Goal: Transaction & Acquisition: Purchase product/service

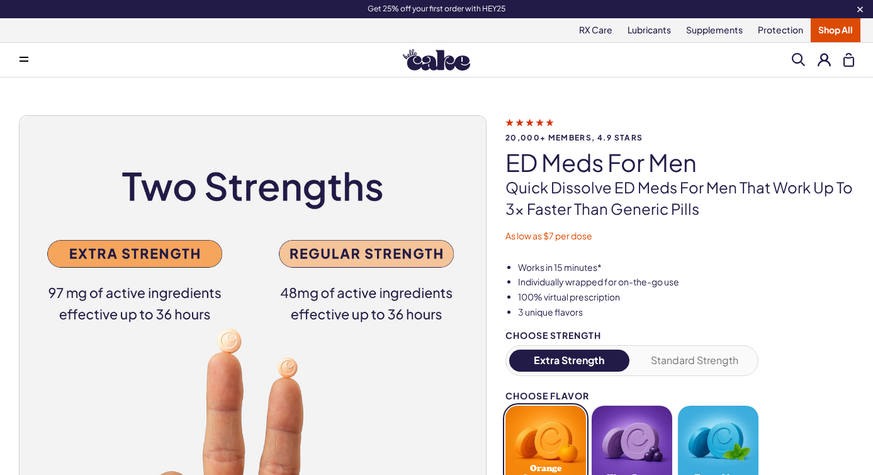
click at [441, 62] on img at bounding box center [436, 59] width 67 height 21
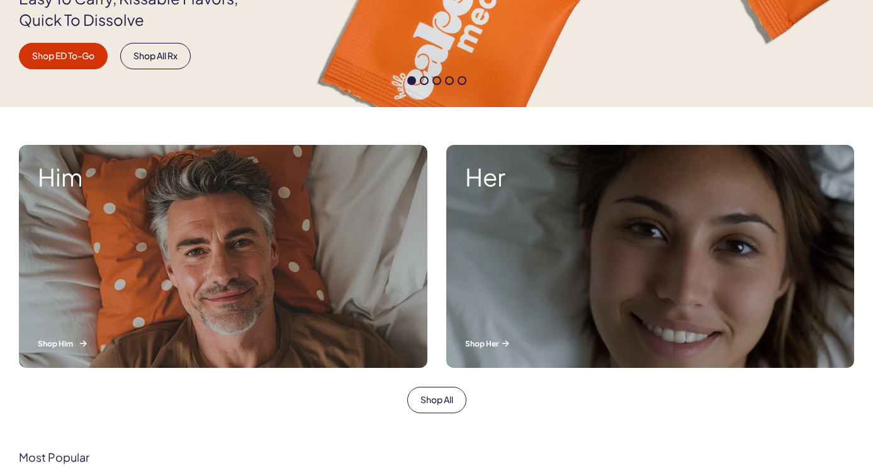
scroll to position [346, 0]
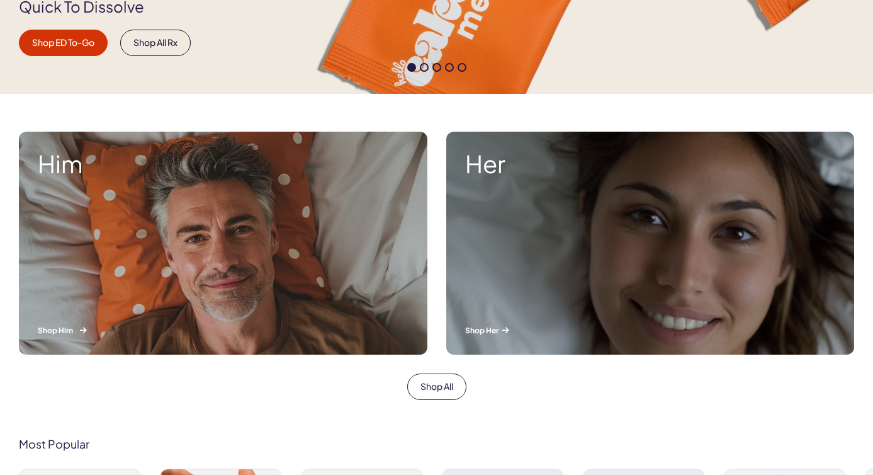
click at [299, 244] on div "Him Shop Him" at bounding box center [223, 243] width 408 height 223
click at [234, 298] on div "Him Shop Him" at bounding box center [223, 243] width 408 height 223
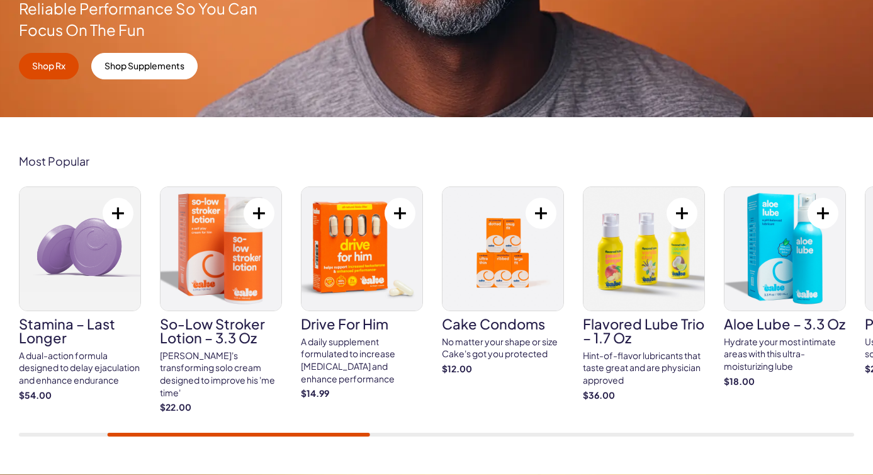
scroll to position [339, 0]
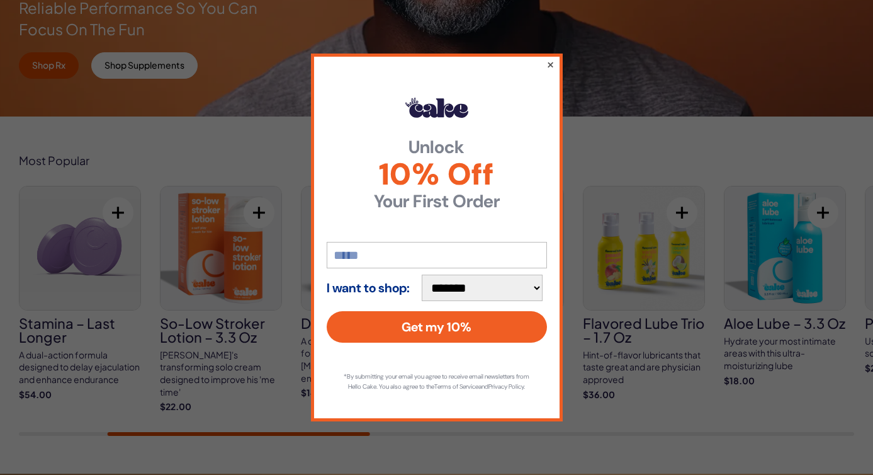
click at [551, 60] on button "×" at bounding box center [550, 64] width 8 height 15
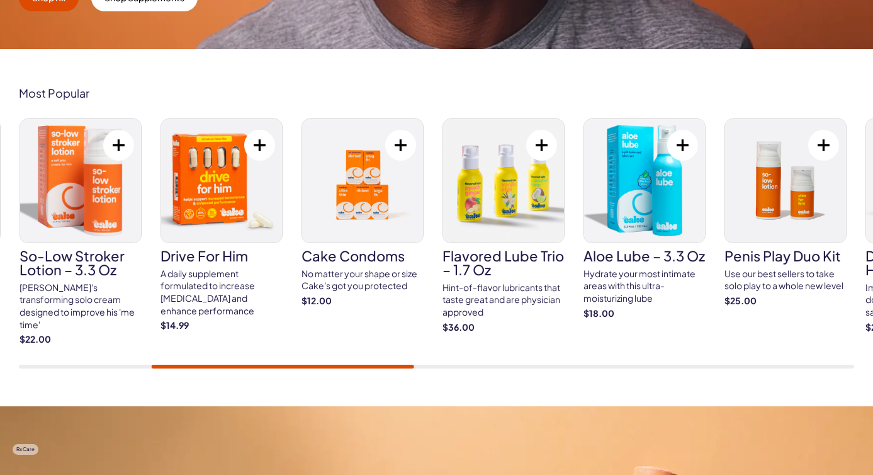
scroll to position [407, 0]
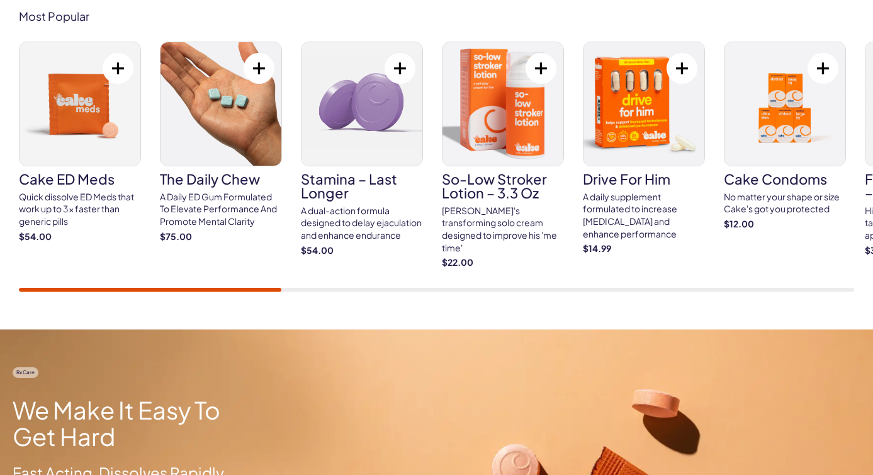
scroll to position [468, 0]
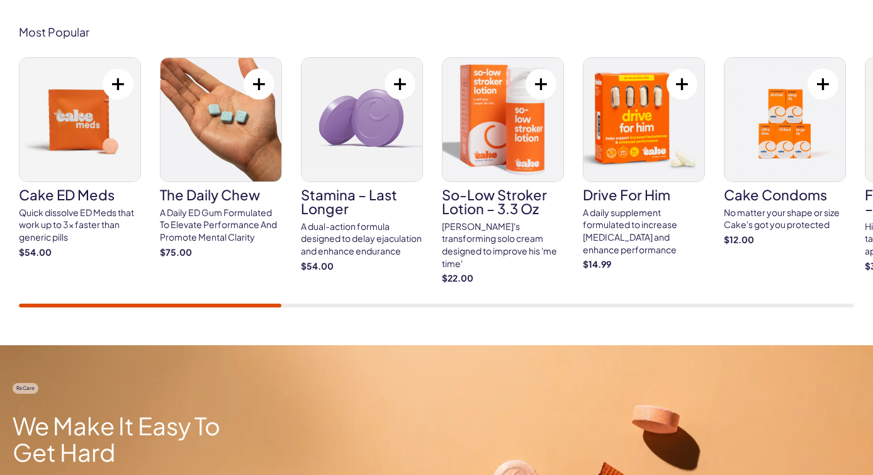
click at [86, 143] on img at bounding box center [80, 119] width 121 height 123
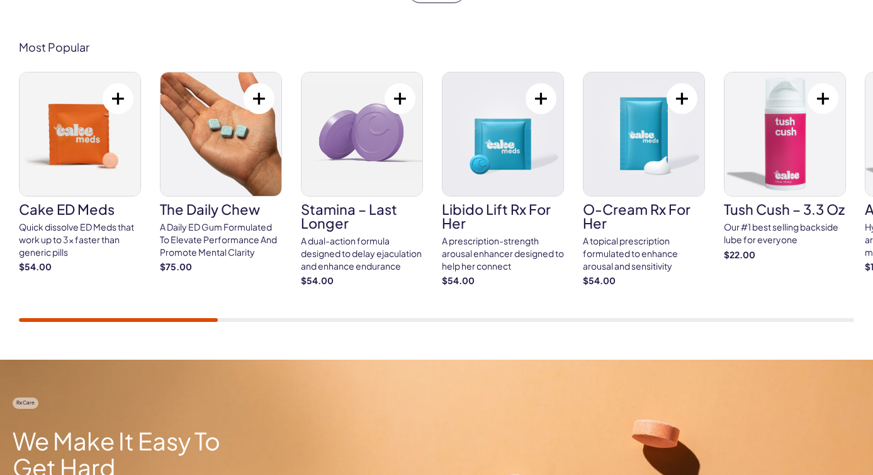
scroll to position [790, 0]
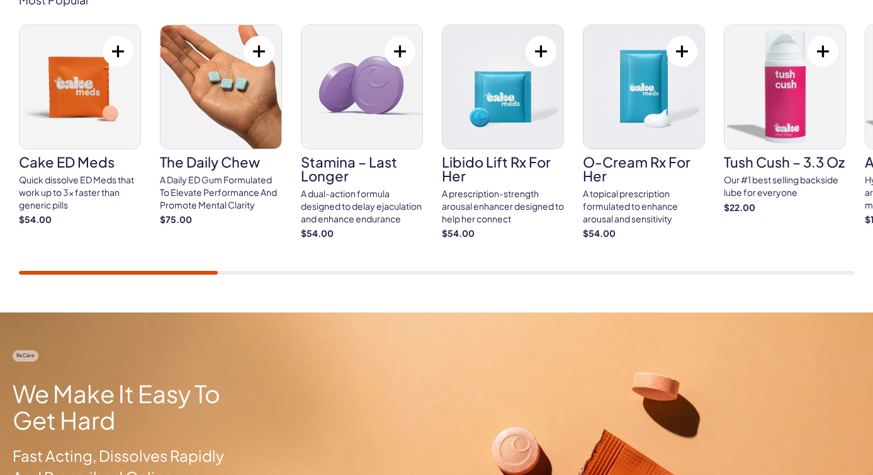
click at [79, 105] on img at bounding box center [80, 86] width 121 height 123
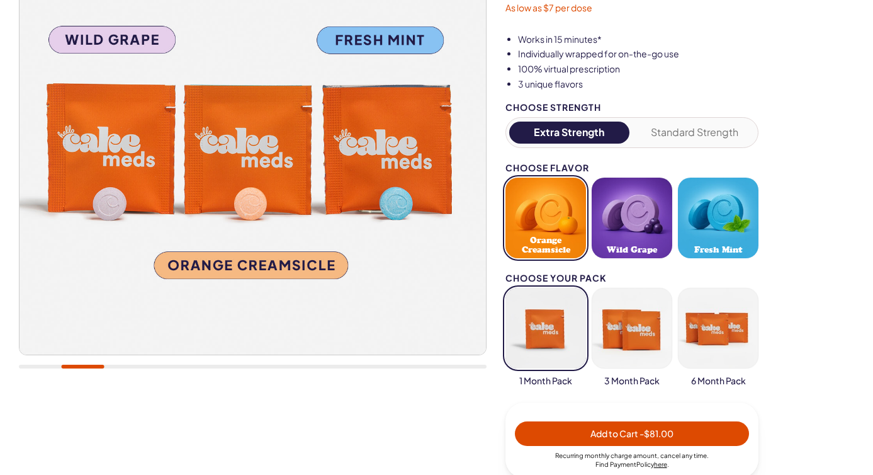
scroll to position [71, 0]
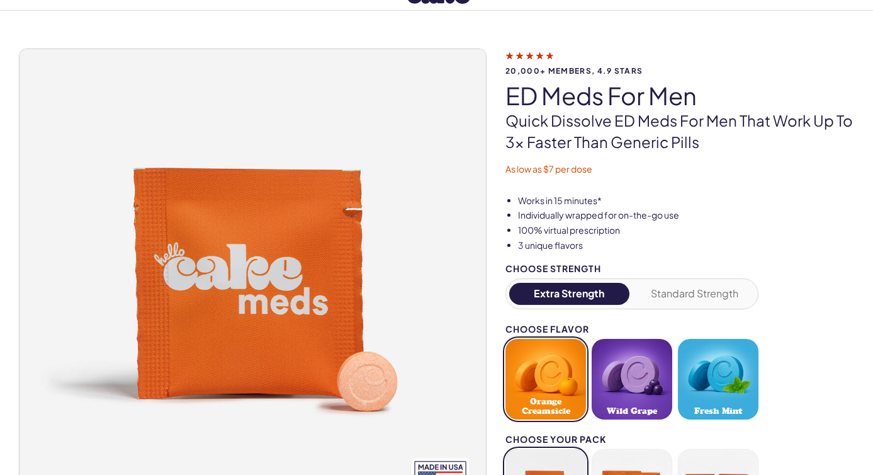
scroll to position [67, 0]
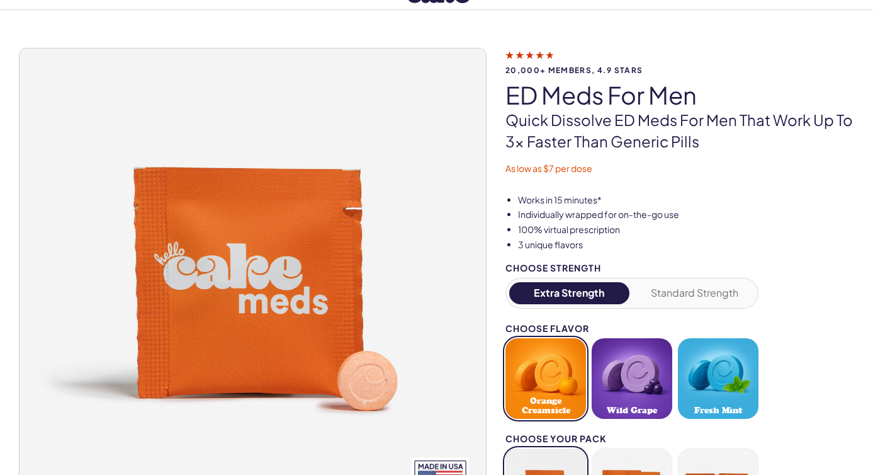
click at [712, 284] on button "Standard Strength" at bounding box center [695, 293] width 120 height 22
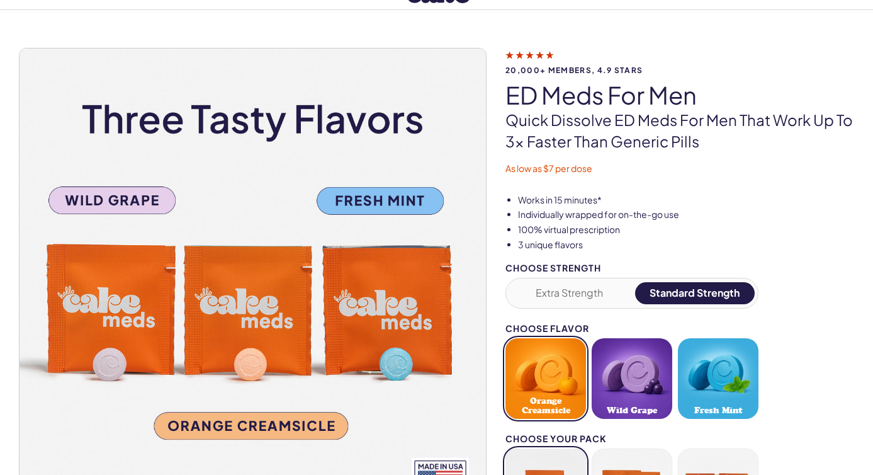
click at [595, 289] on button "Extra Strength" at bounding box center [569, 293] width 120 height 22
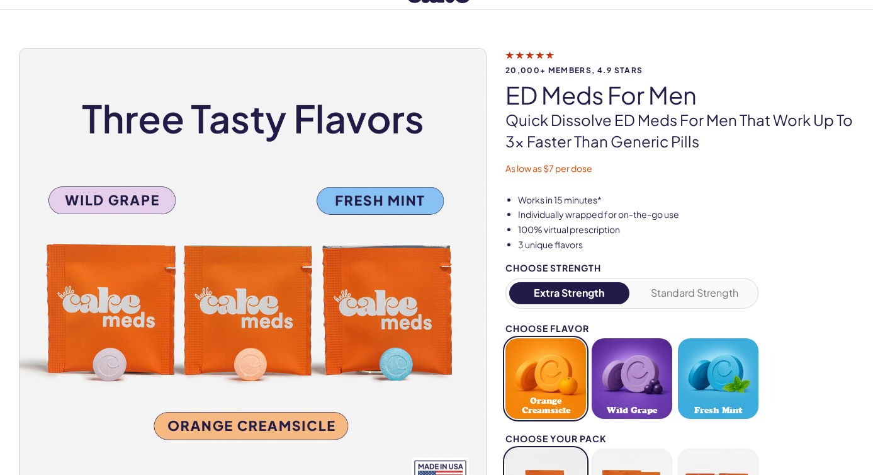
click at [677, 289] on button "Standard Strength" at bounding box center [695, 293] width 120 height 22
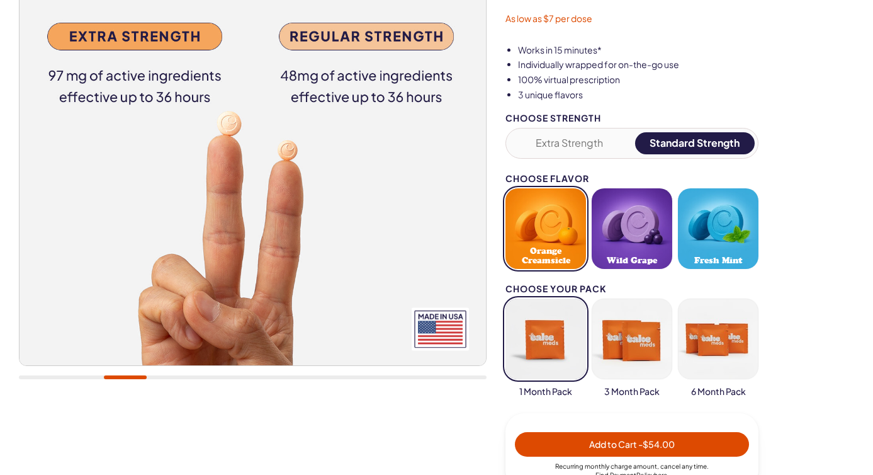
scroll to position [207, 0]
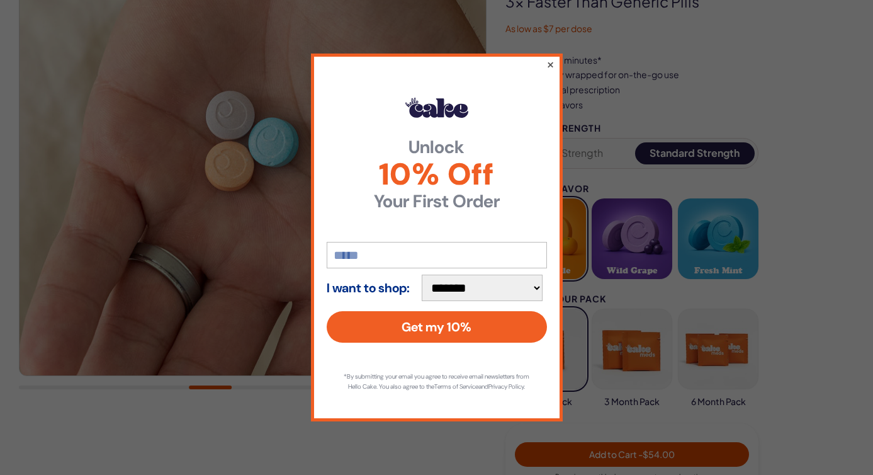
click at [551, 62] on button "×" at bounding box center [550, 64] width 8 height 15
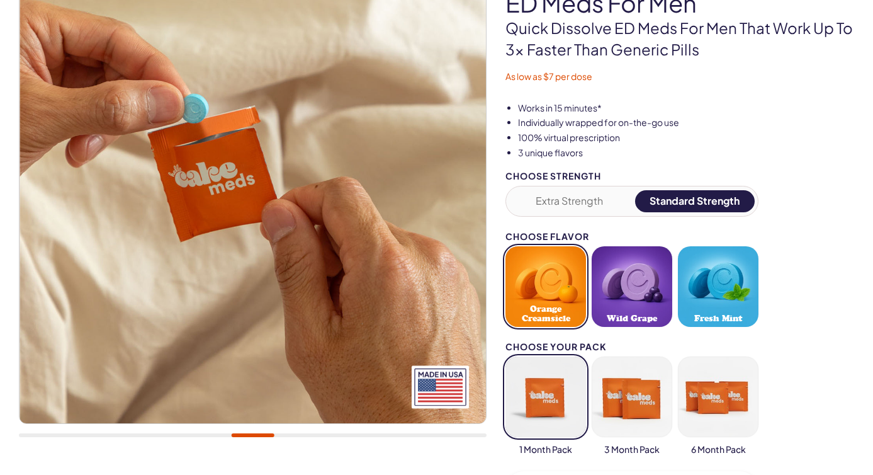
scroll to position [150, 0]
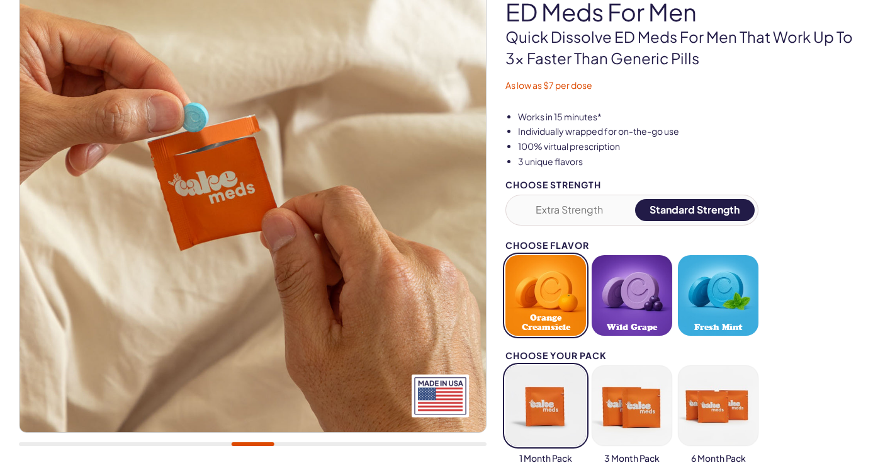
click at [717, 283] on button "Fresh Mint" at bounding box center [718, 295] width 81 height 81
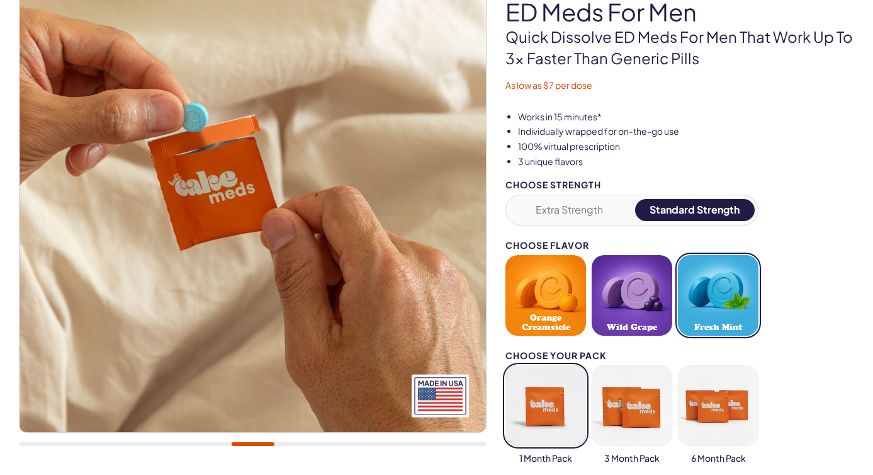
click at [548, 281] on button "Orange Creamsicle" at bounding box center [545, 295] width 81 height 81
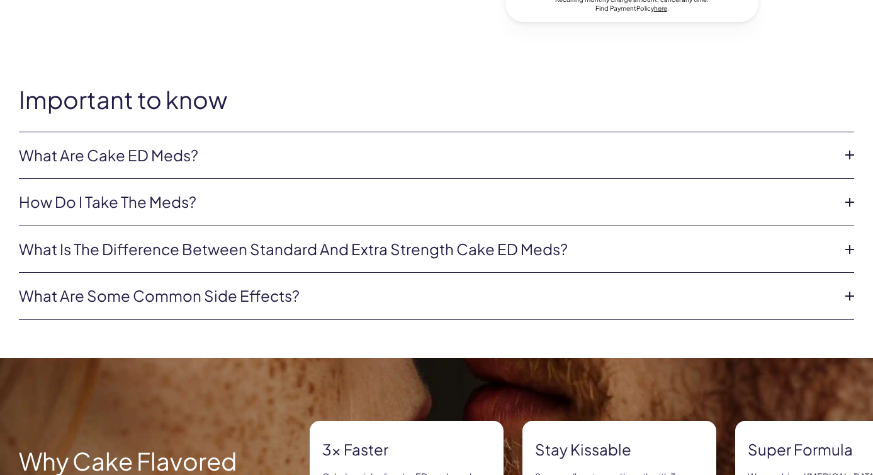
scroll to position [692, 0]
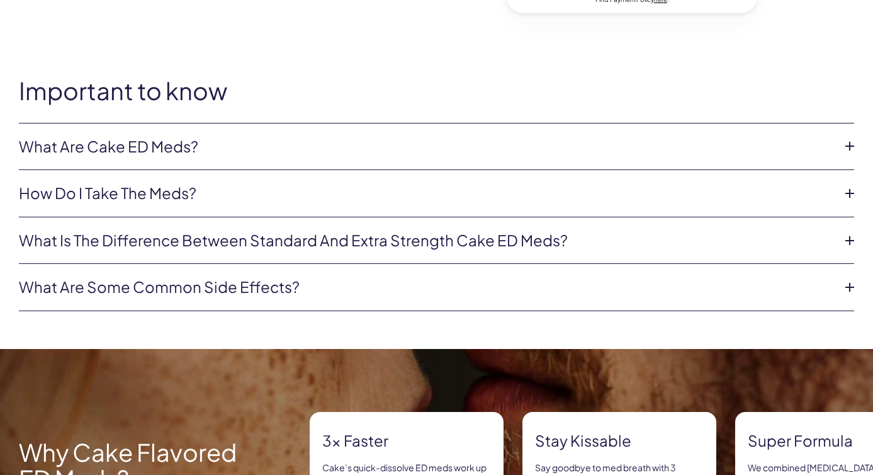
click at [184, 183] on link "How do I take the meds?" at bounding box center [426, 193] width 815 height 21
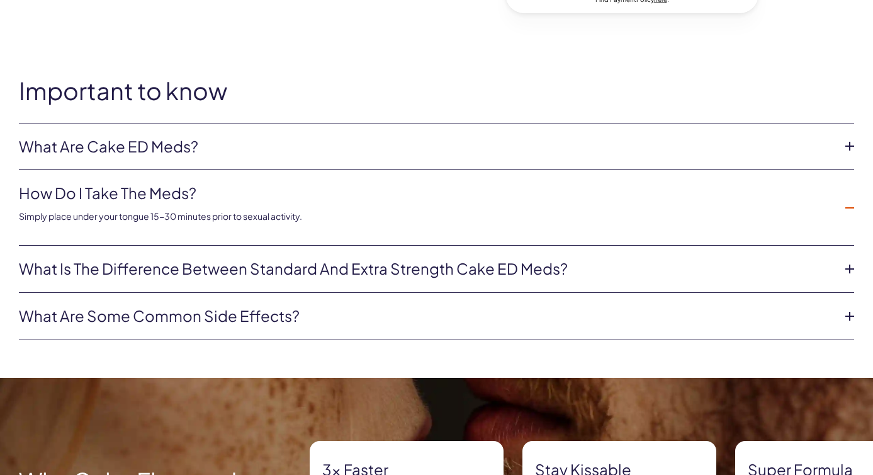
click at [194, 183] on link "How do I take the meds?" at bounding box center [426, 193] width 815 height 21
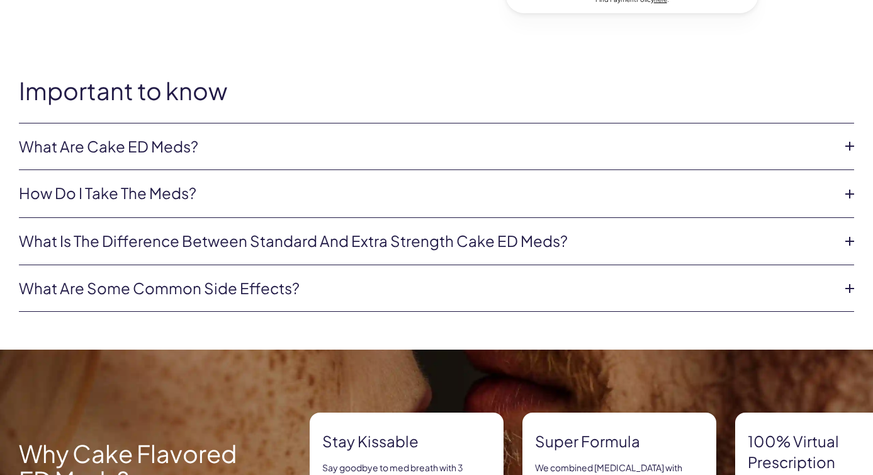
click at [194, 141] on link "What are Cake ED Meds?" at bounding box center [426, 146] width 815 height 21
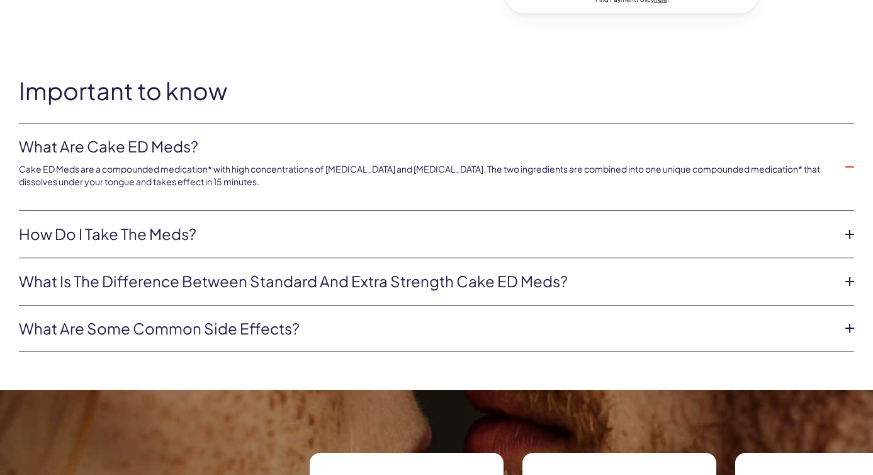
click at [194, 141] on link "What are Cake ED Meds?" at bounding box center [426, 146] width 815 height 21
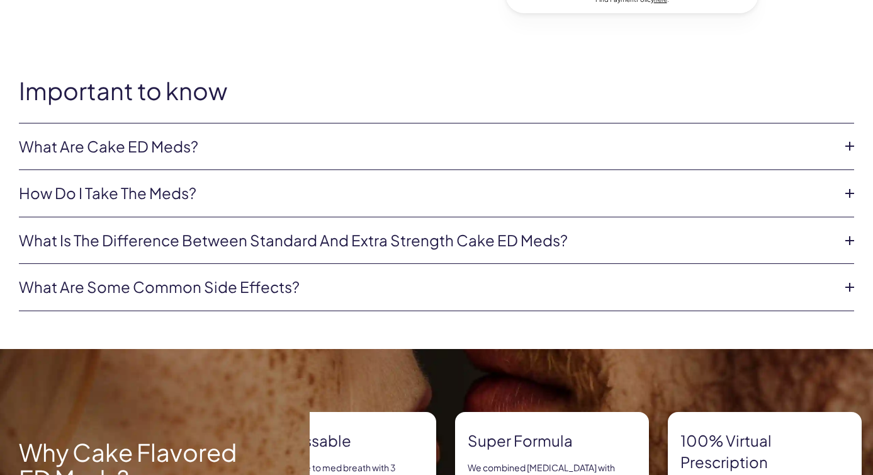
click at [211, 230] on link "What is the difference between Standard and Extra Strength Cake ED meds?" at bounding box center [426, 240] width 815 height 21
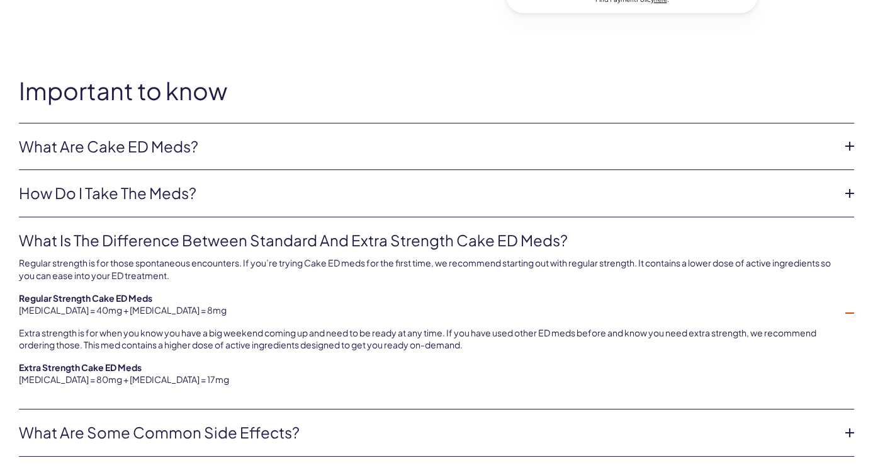
click at [211, 230] on link "What is the difference between Standard and Extra Strength Cake ED meds?" at bounding box center [426, 240] width 815 height 21
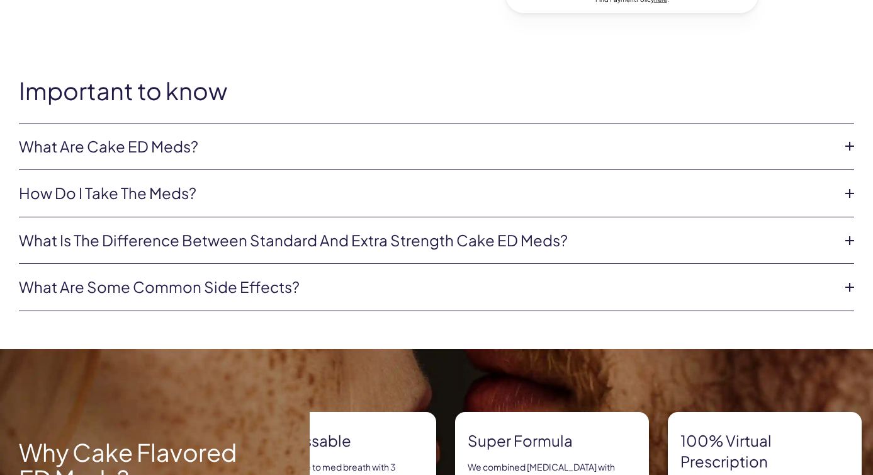
click at [201, 276] on link "What are some common side effects?" at bounding box center [426, 286] width 815 height 21
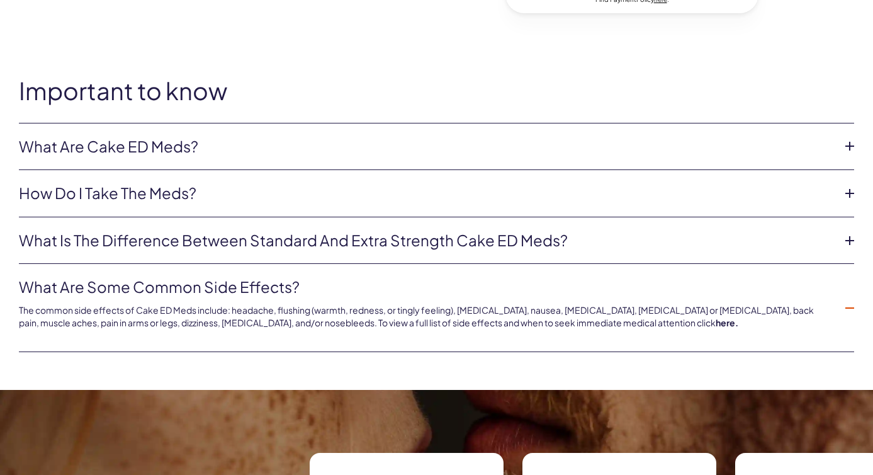
click at [201, 276] on link "What are some common side effects?" at bounding box center [426, 286] width 815 height 21
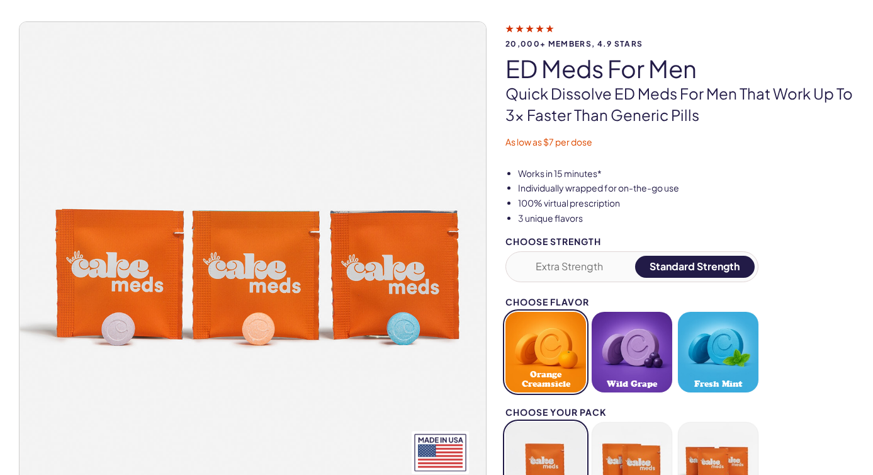
scroll to position [354, 0]
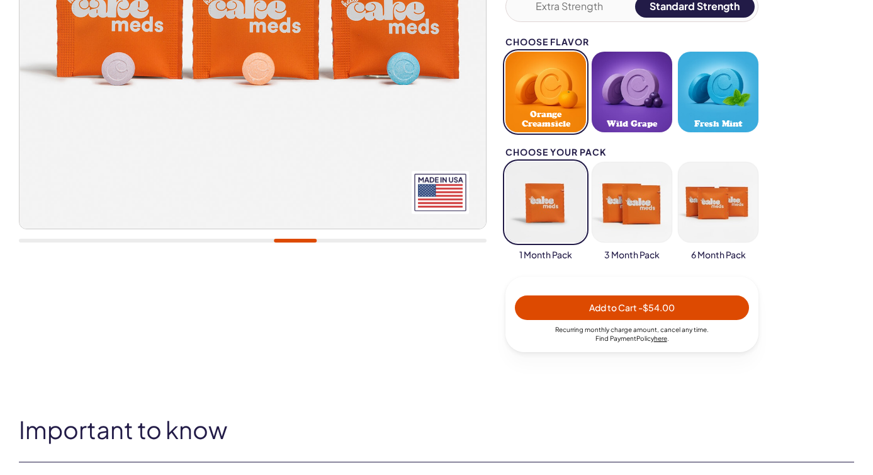
click at [595, 301] on span "Add to Cart - $54.00" at bounding box center [632, 306] width 86 height 11
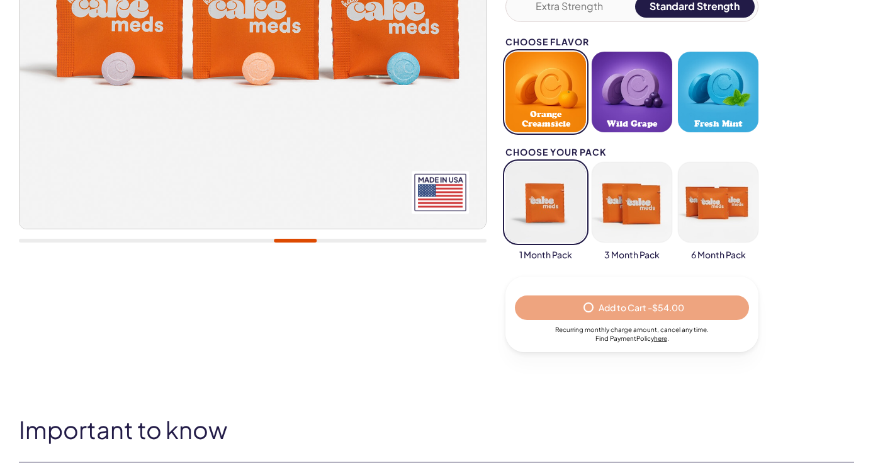
select select "*"
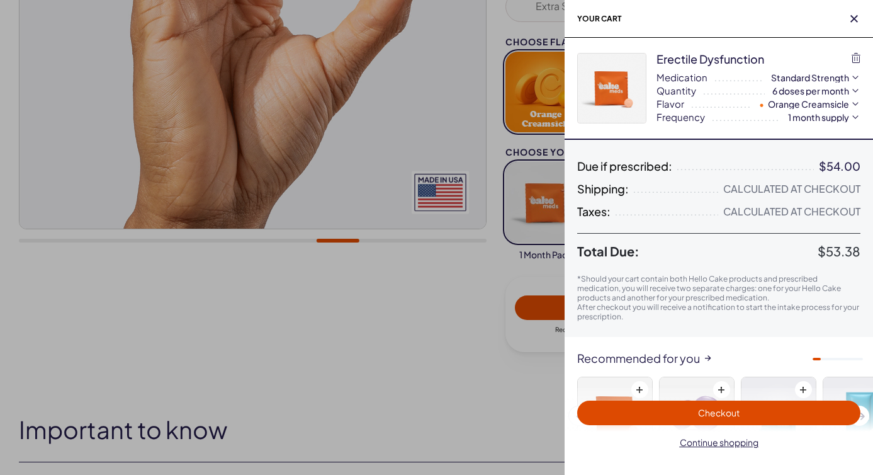
scroll to position [0, 0]
click at [853, 90] on icon "button" at bounding box center [855, 90] width 13 height 13
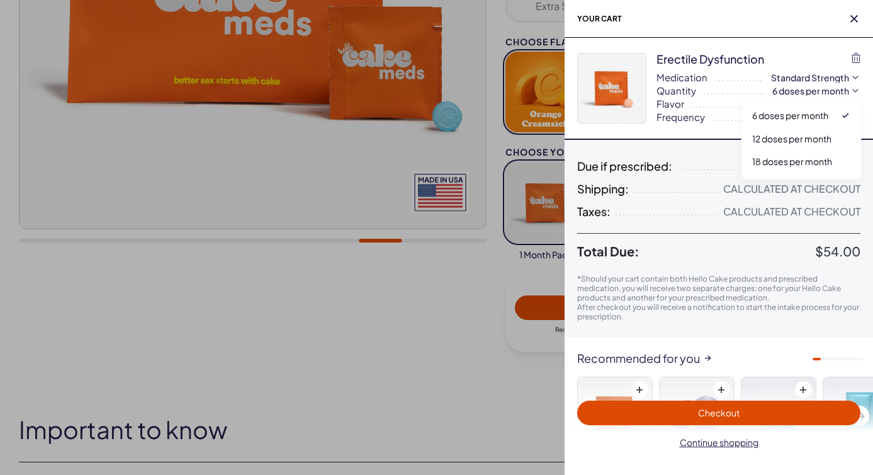
click at [847, 115] on button "1 month supply" at bounding box center [825, 117] width 74 height 13
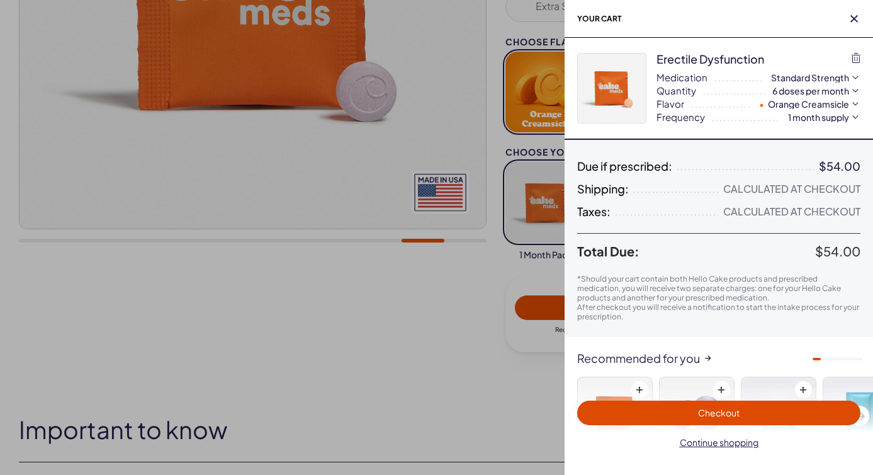
click at [721, 419] on span "Checkout" at bounding box center [719, 412] width 268 height 14
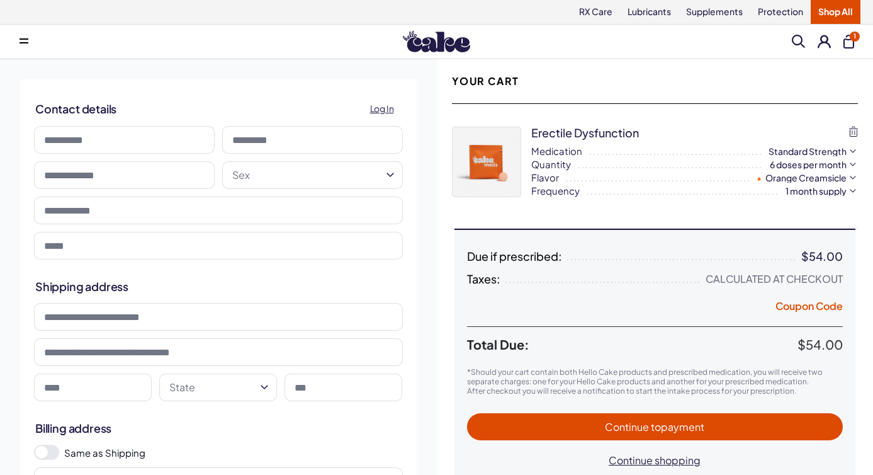
click at [116, 138] on input at bounding box center [124, 140] width 181 height 28
type input "********"
click at [271, 140] on input at bounding box center [312, 140] width 181 height 28
type input "**"
click at [145, 162] on input "**********" at bounding box center [124, 175] width 181 height 28
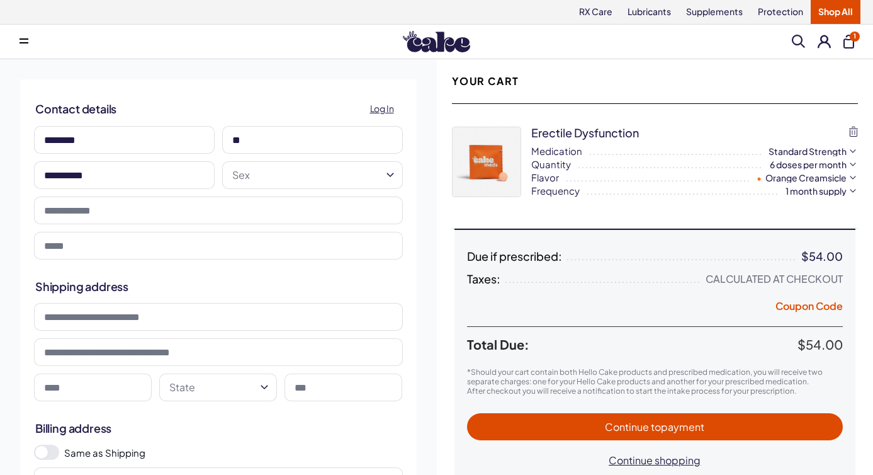
type input "**********"
click at [255, 166] on html "RX Care Lubricants Supplements Protection Shop All Menu Him Her Everything 1" at bounding box center [436, 482] width 873 height 964
click at [218, 216] on input "tel" at bounding box center [218, 210] width 369 height 28
type input "**********"
click at [193, 240] on input "email" at bounding box center [218, 246] width 369 height 28
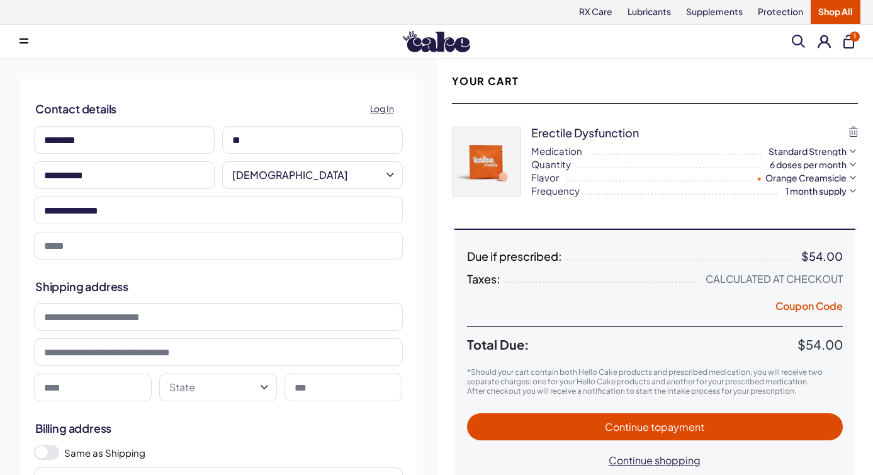
type input "**********"
click at [161, 308] on input at bounding box center [218, 317] width 369 height 28
type input "**********"
click at [154, 338] on input at bounding box center [218, 352] width 369 height 28
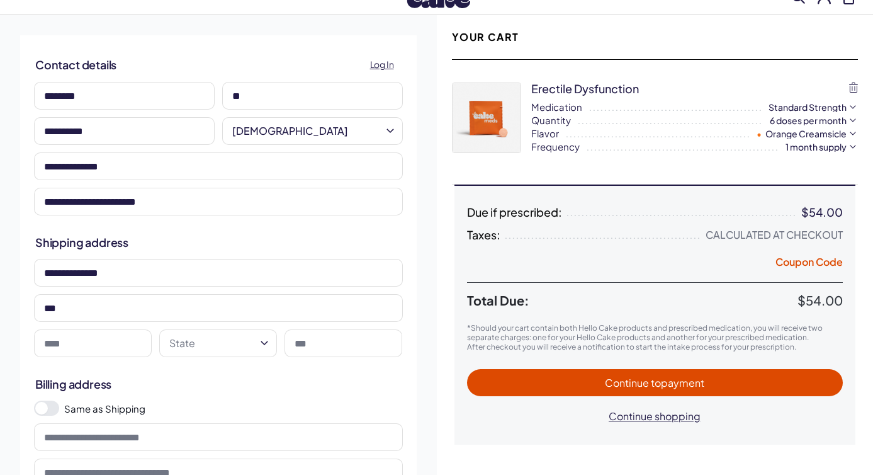
scroll to position [66, 0]
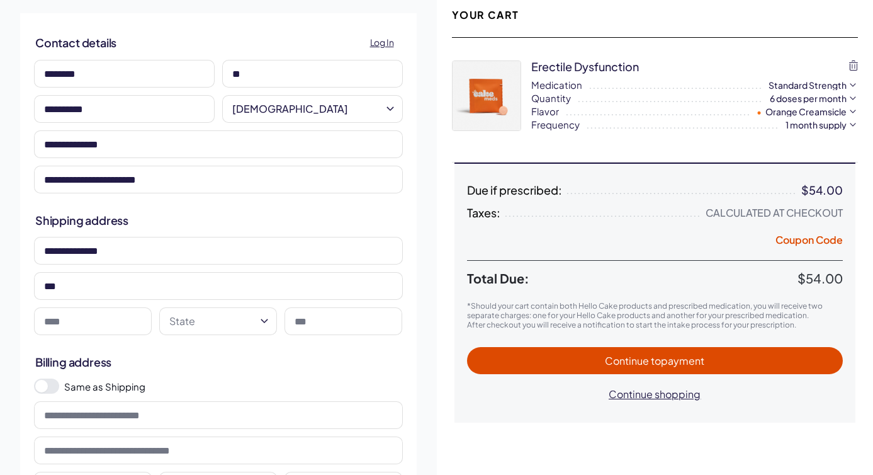
type input "***"
click at [94, 307] on input at bounding box center [93, 321] width 118 height 28
type input "********"
click at [201, 306] on html "RX Care Lubricants Supplements Protection Shop All Menu Him Her Everything 1" at bounding box center [436, 416] width 873 height 964
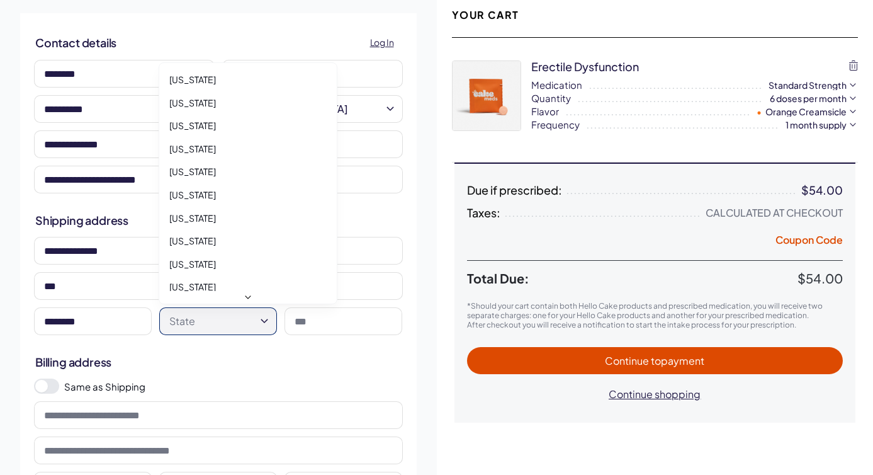
select select "**"
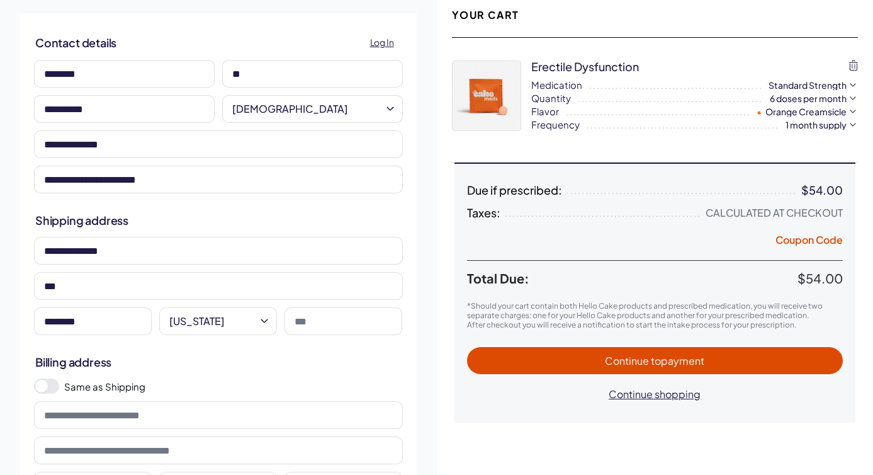
click at [332, 307] on input at bounding box center [343, 321] width 118 height 28
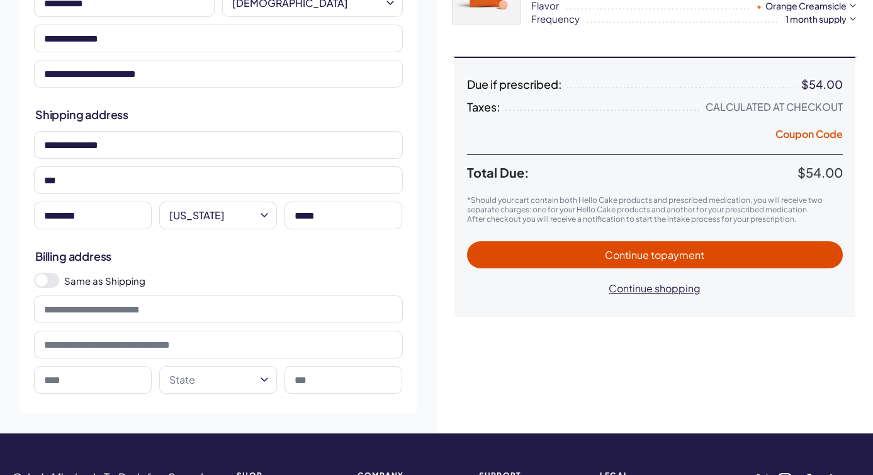
scroll to position [203, 0]
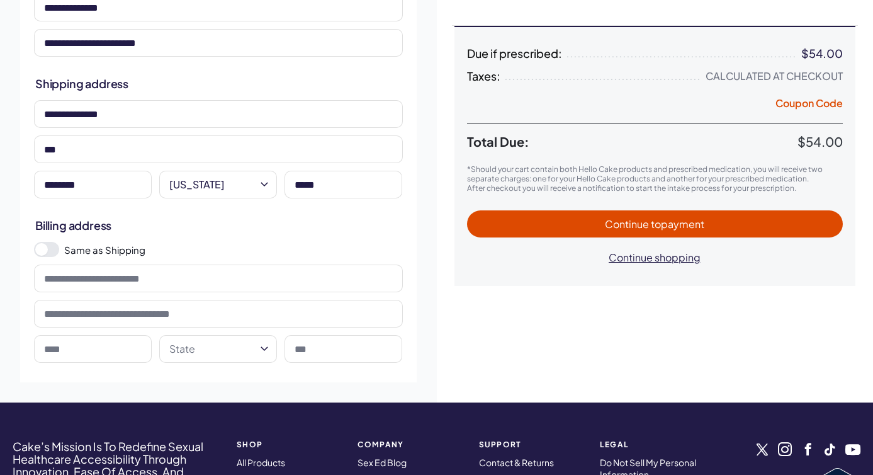
type input "*****"
click at [47, 242] on span at bounding box center [46, 249] width 25 height 15
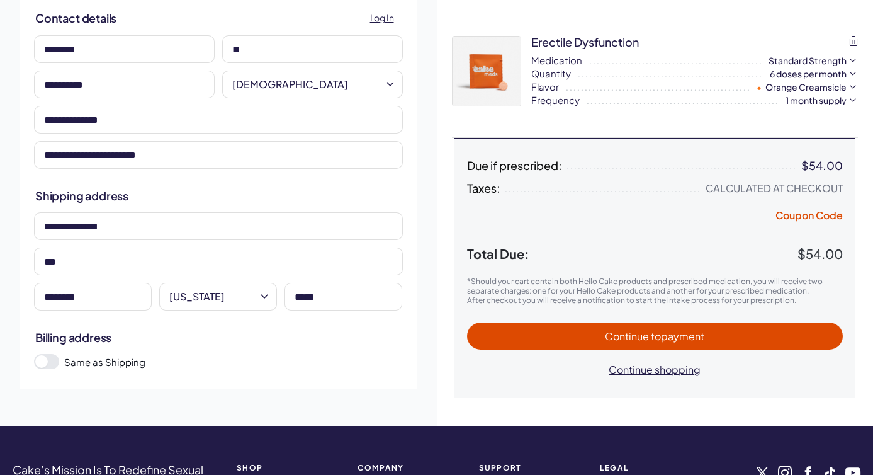
scroll to position [68, 0]
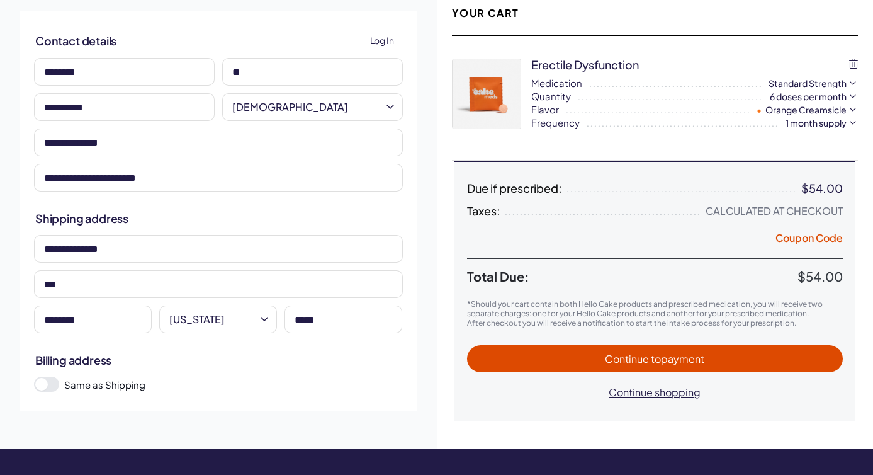
click at [558, 351] on span "Continue to payment" at bounding box center [655, 358] width 351 height 14
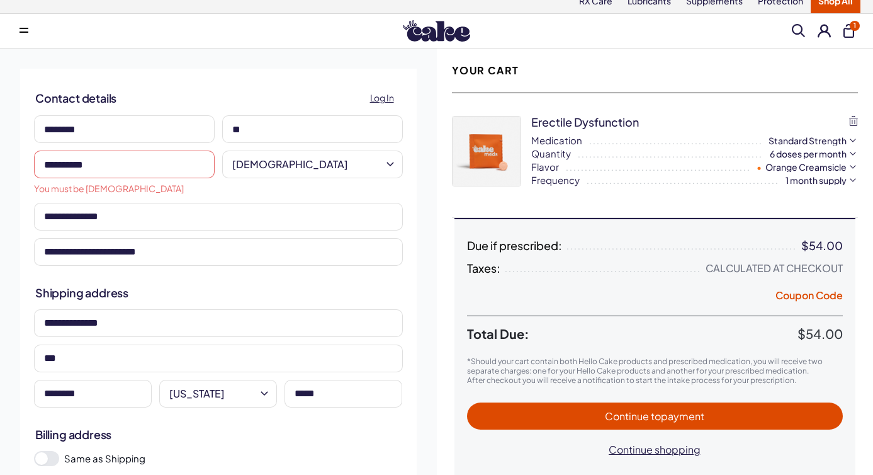
scroll to position [0, 0]
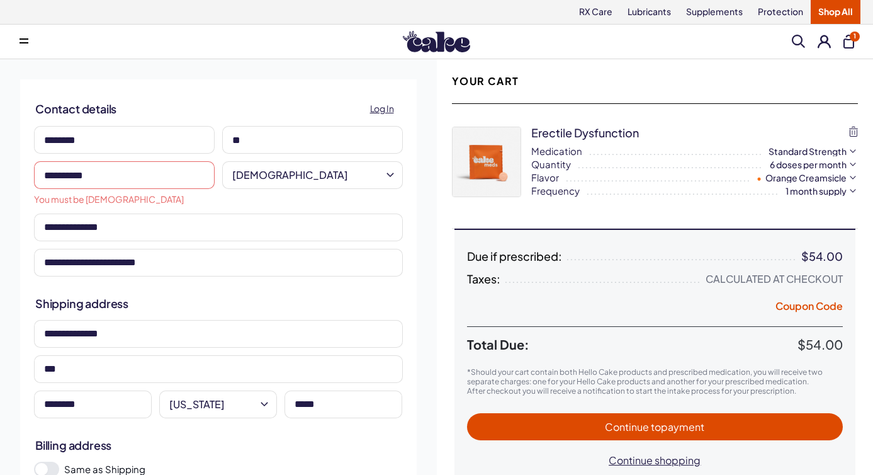
click at [145, 170] on input "**********" at bounding box center [124, 175] width 181 height 28
click at [93, 169] on input "**********" at bounding box center [124, 175] width 181 height 28
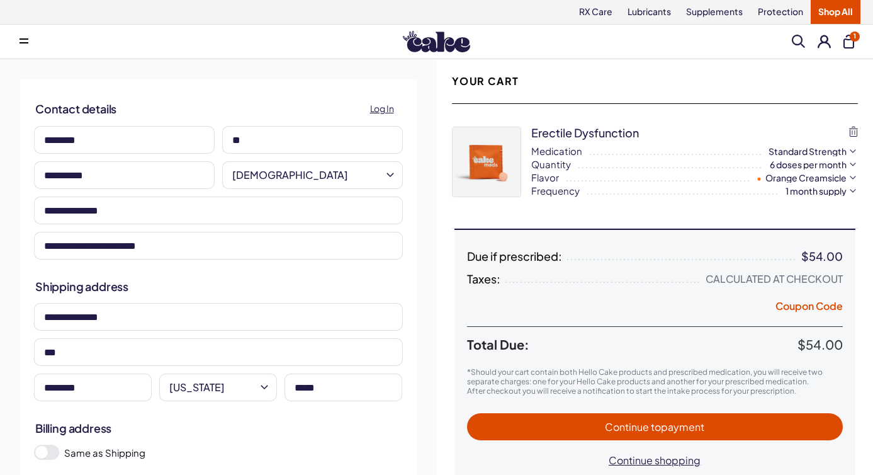
type input "**********"
click at [262, 283] on h2 "Shipping address" at bounding box center [218, 286] width 366 height 16
click at [586, 413] on button "Continue to payment" at bounding box center [655, 426] width 376 height 27
select select "*"
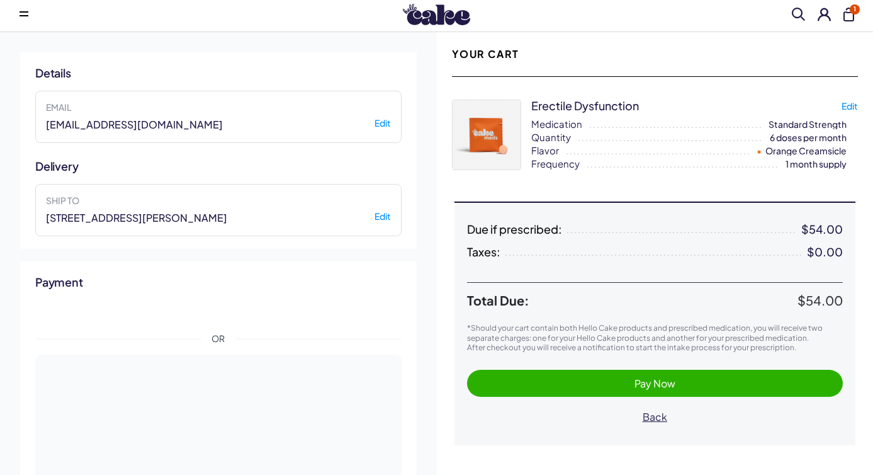
scroll to position [28, 0]
